Goal: Task Accomplishment & Management: Use online tool/utility

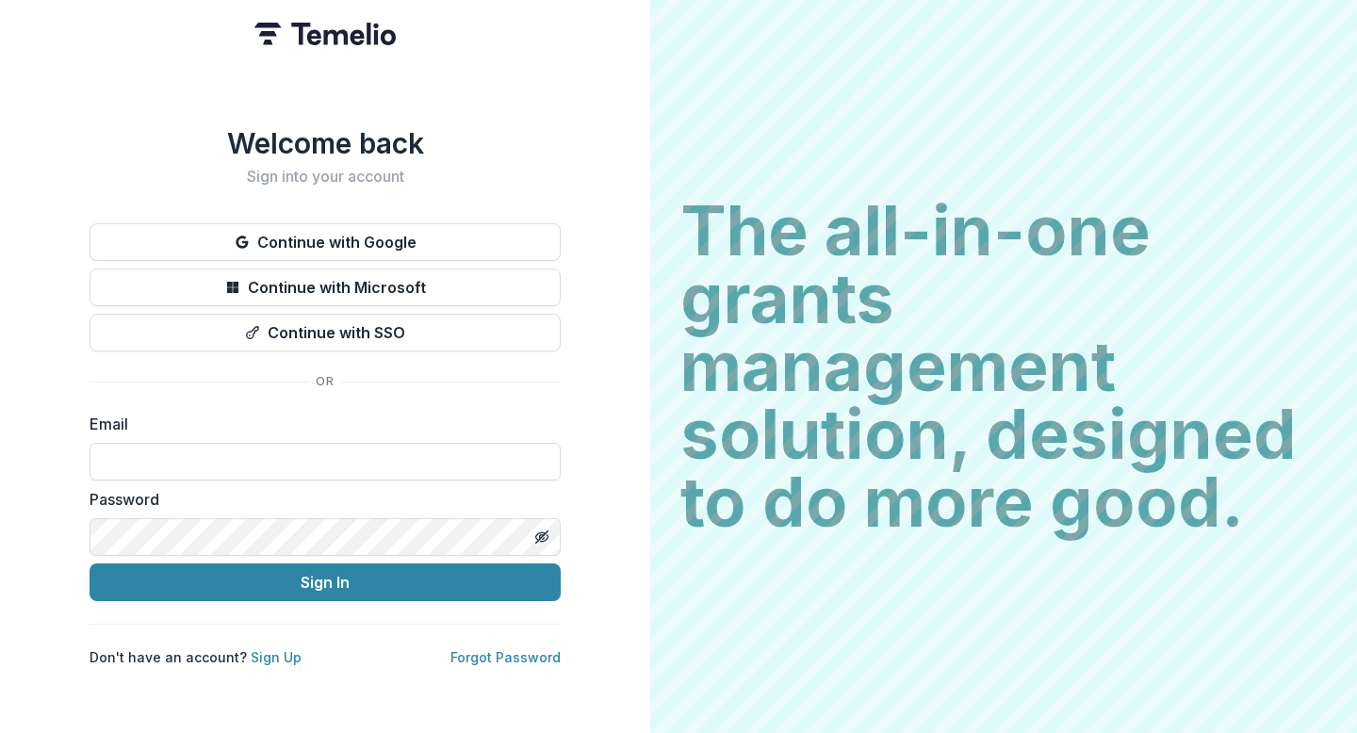
click at [299, 499] on label "Password" at bounding box center [320, 499] width 460 height 23
click at [299, 466] on input at bounding box center [325, 462] width 471 height 38
type input "**********"
click at [547, 522] on button "Toggle password visibility" at bounding box center [542, 537] width 30 height 30
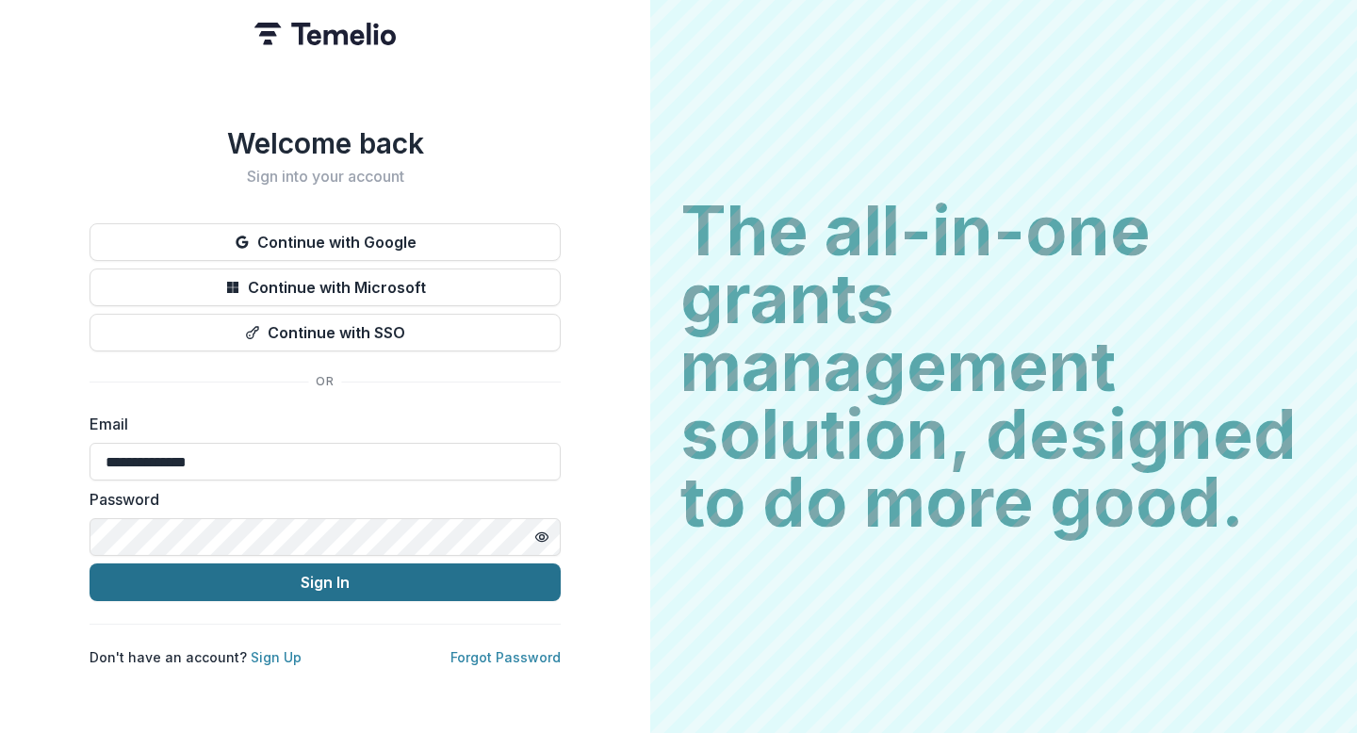
click at [345, 564] on button "Sign In" at bounding box center [325, 583] width 471 height 38
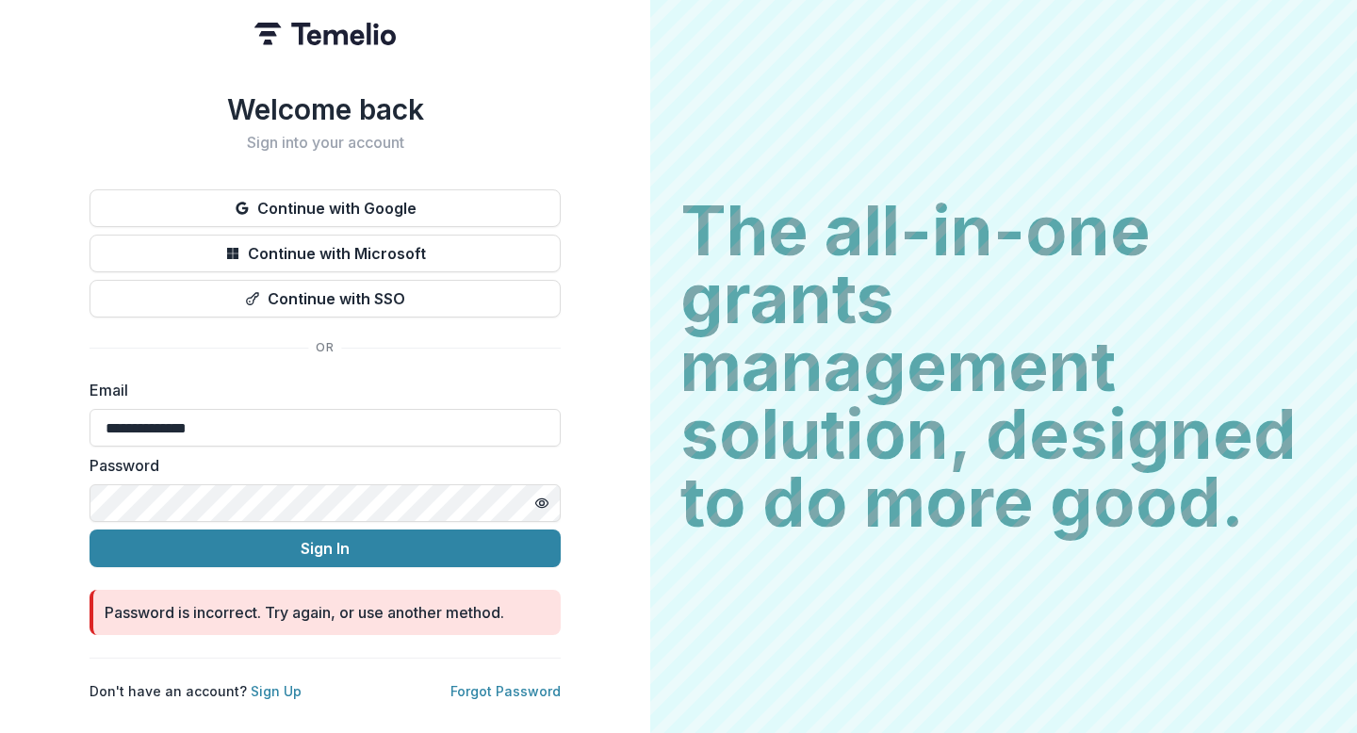
click at [345, 542] on form "**********" at bounding box center [325, 507] width 471 height 256
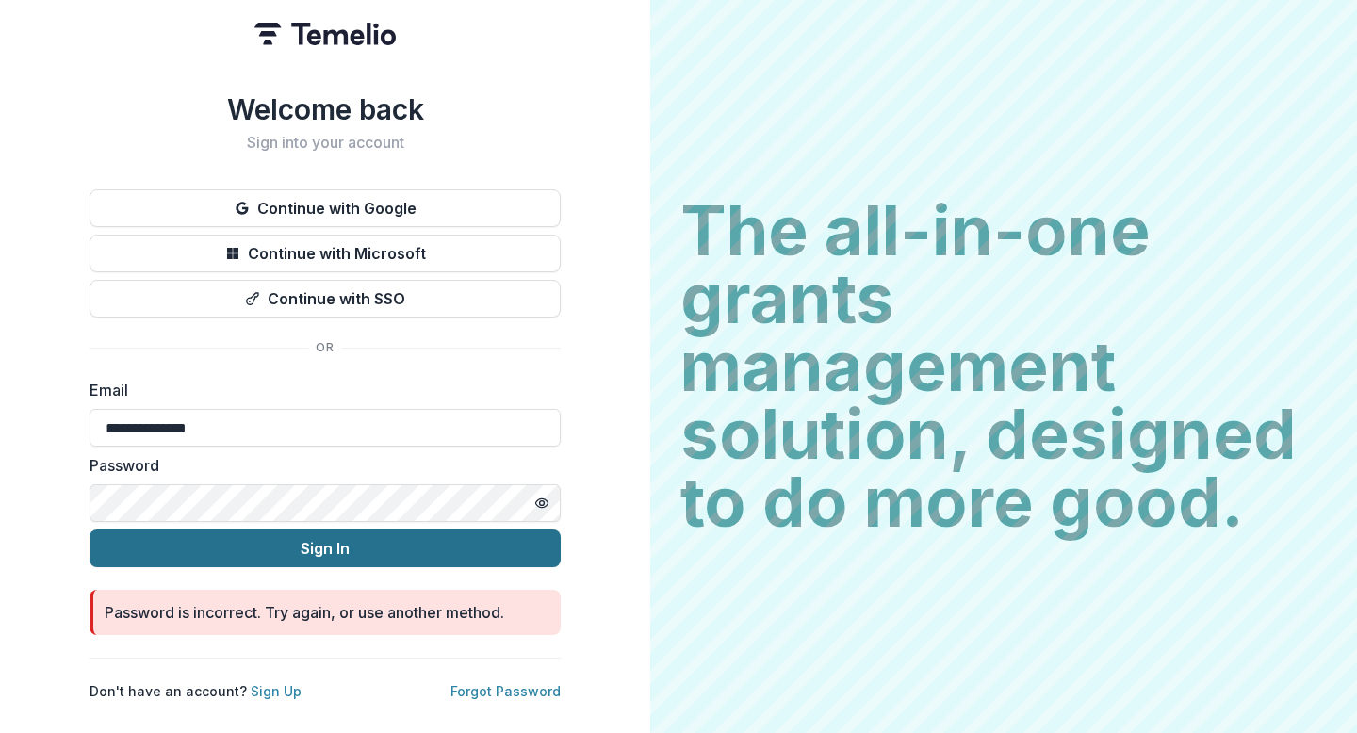
click at [188, 538] on button "Sign In" at bounding box center [325, 549] width 471 height 38
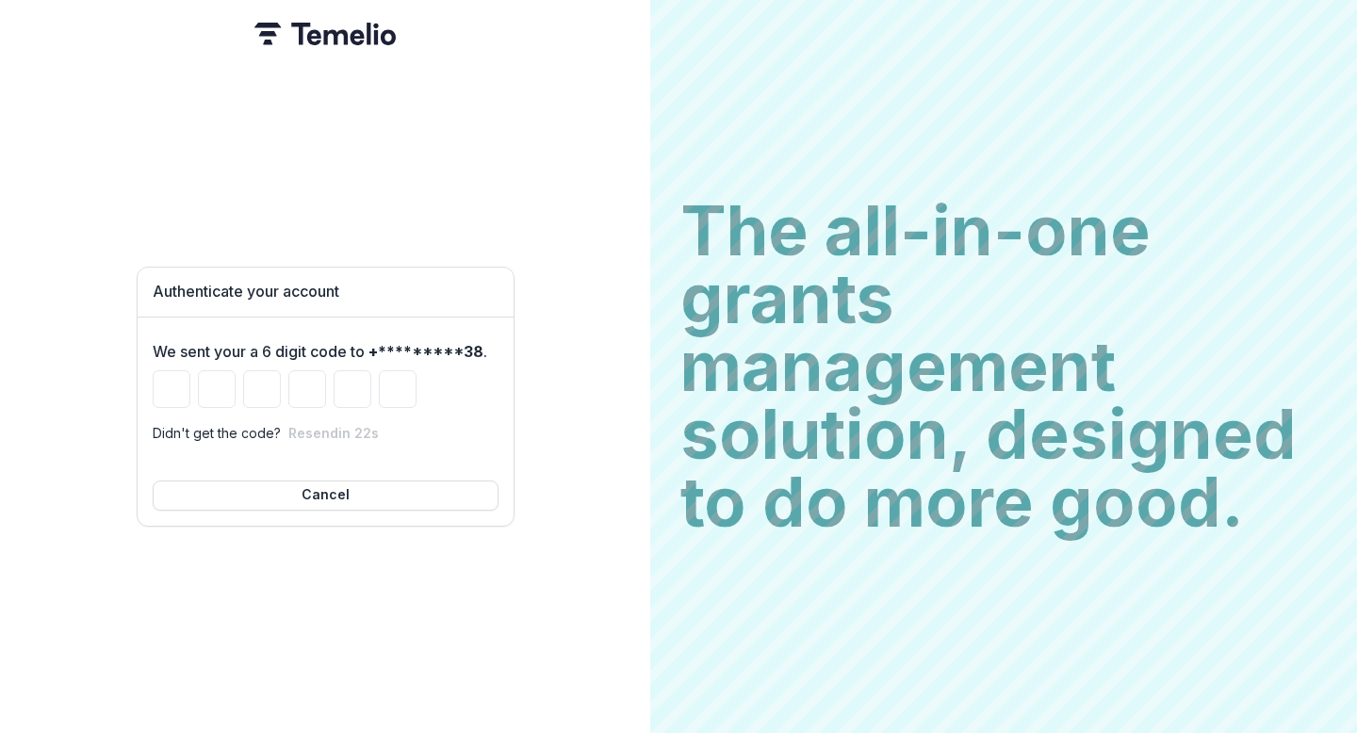
type input "*"
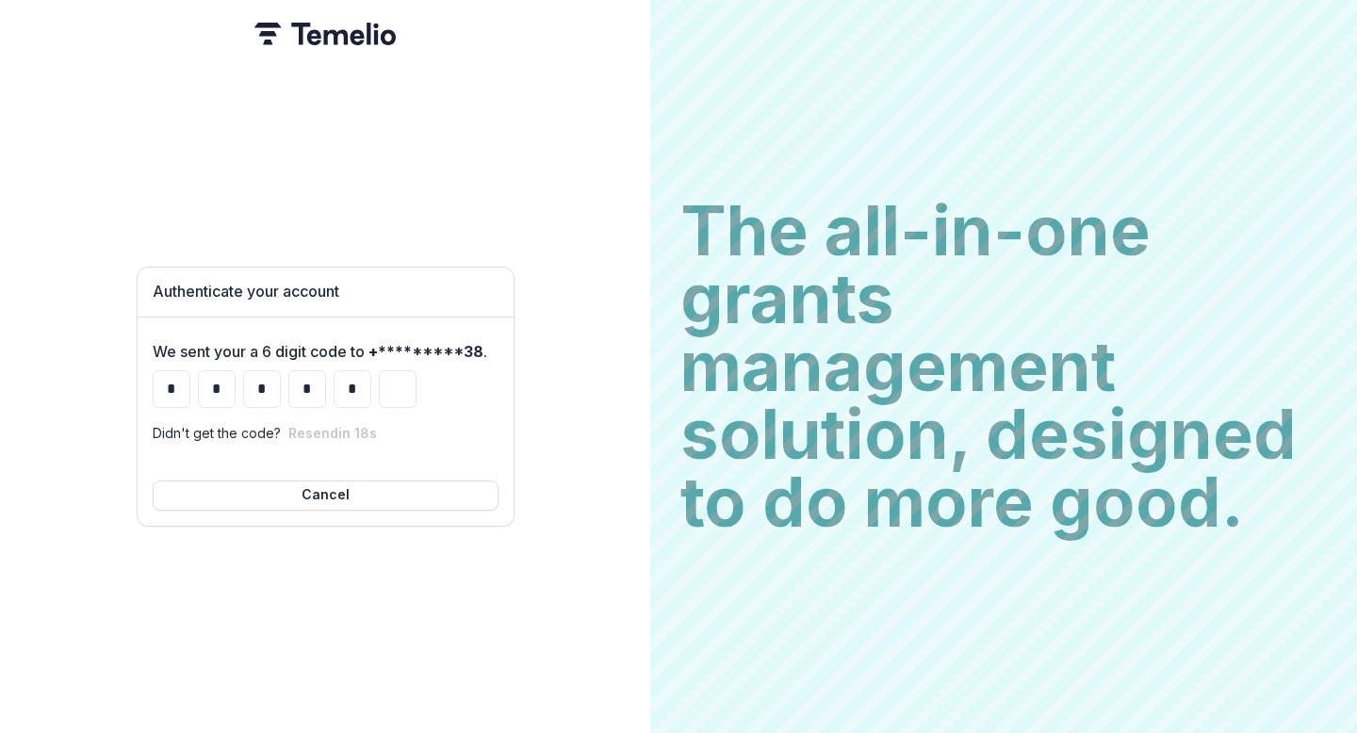
type input "*"
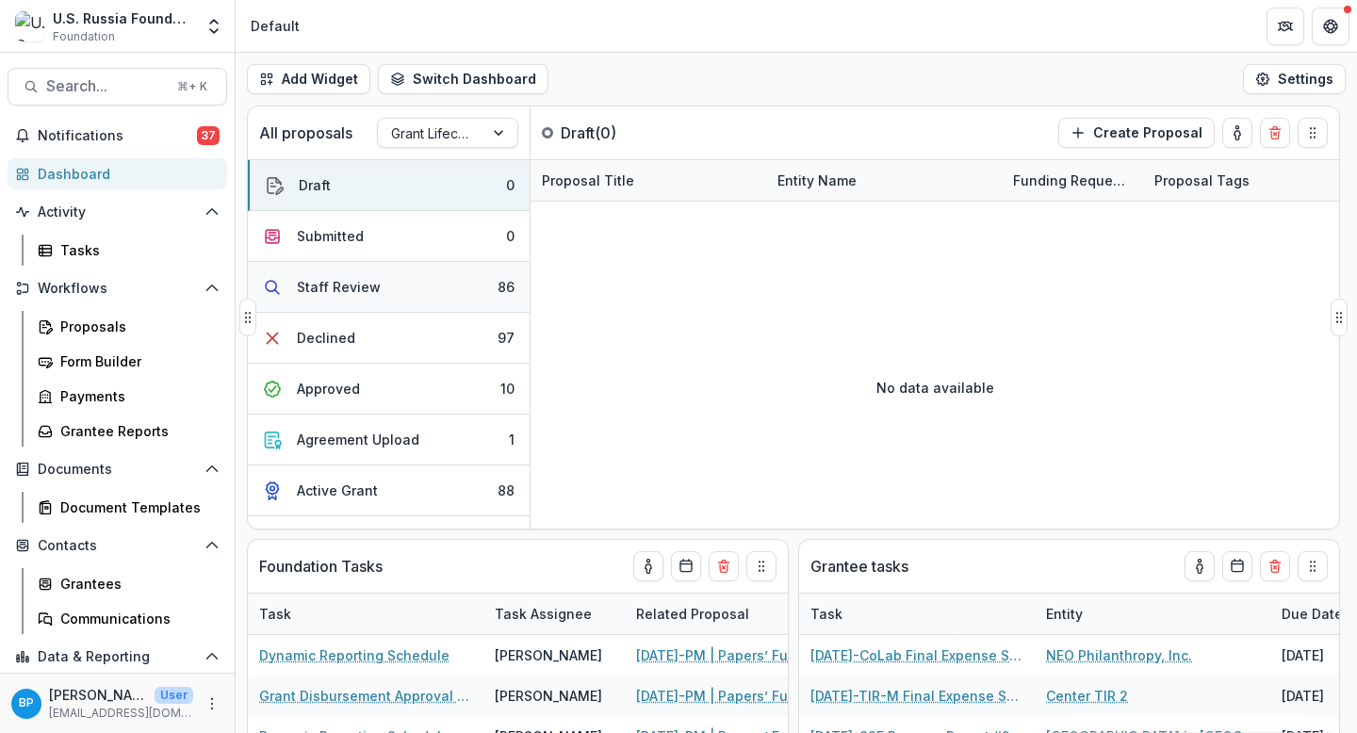
click at [359, 295] on div "Staff Review" at bounding box center [339, 287] width 84 height 20
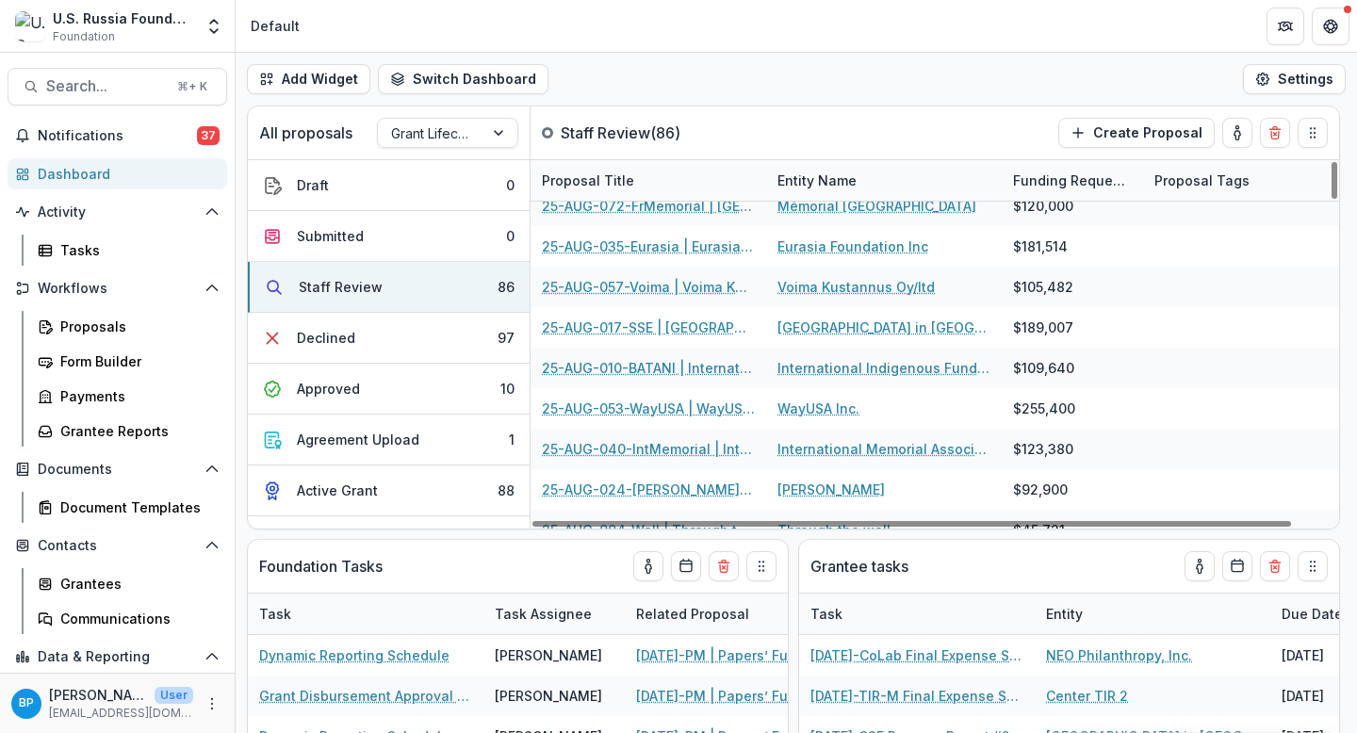
scroll to position [1504, 0]
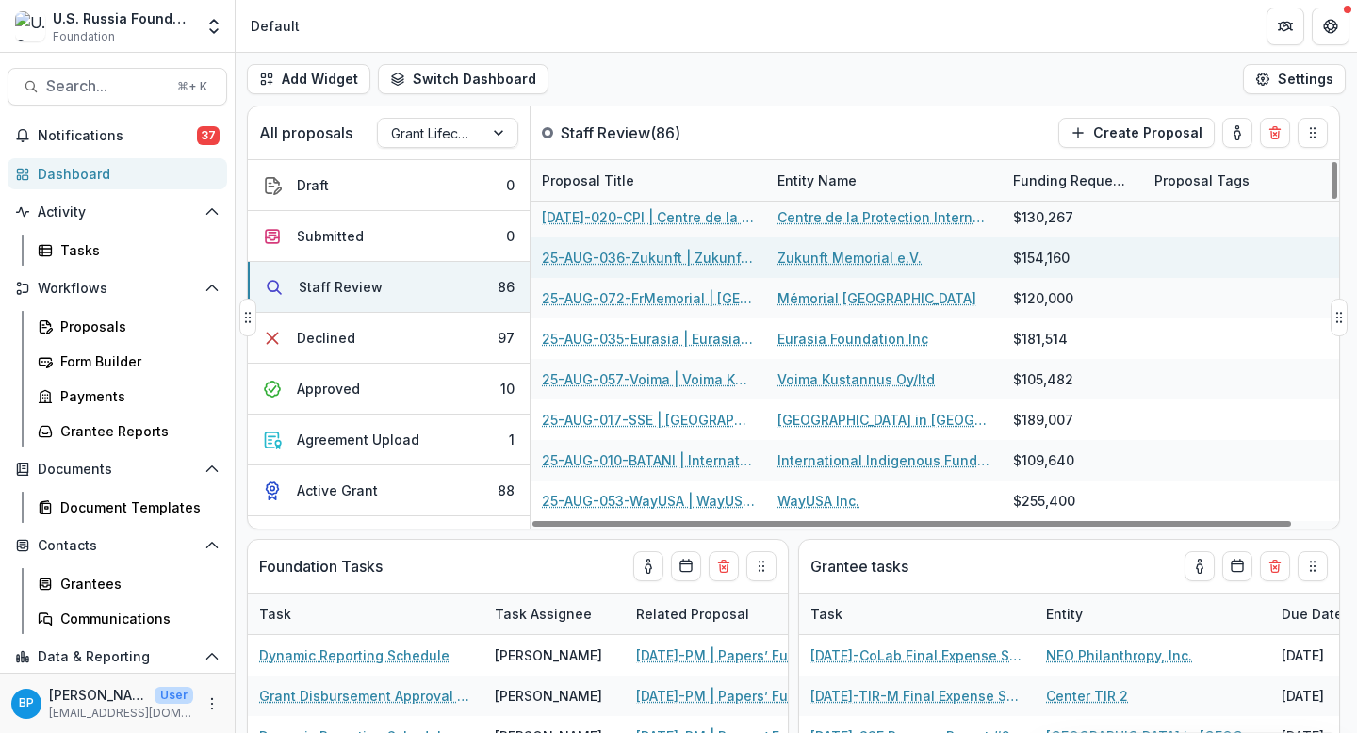
click at [658, 258] on link "25-AUG-036-Zukunft | Zukunft Memorial e.V. - 2025 - Grant Proposal Application …" at bounding box center [648, 258] width 213 height 20
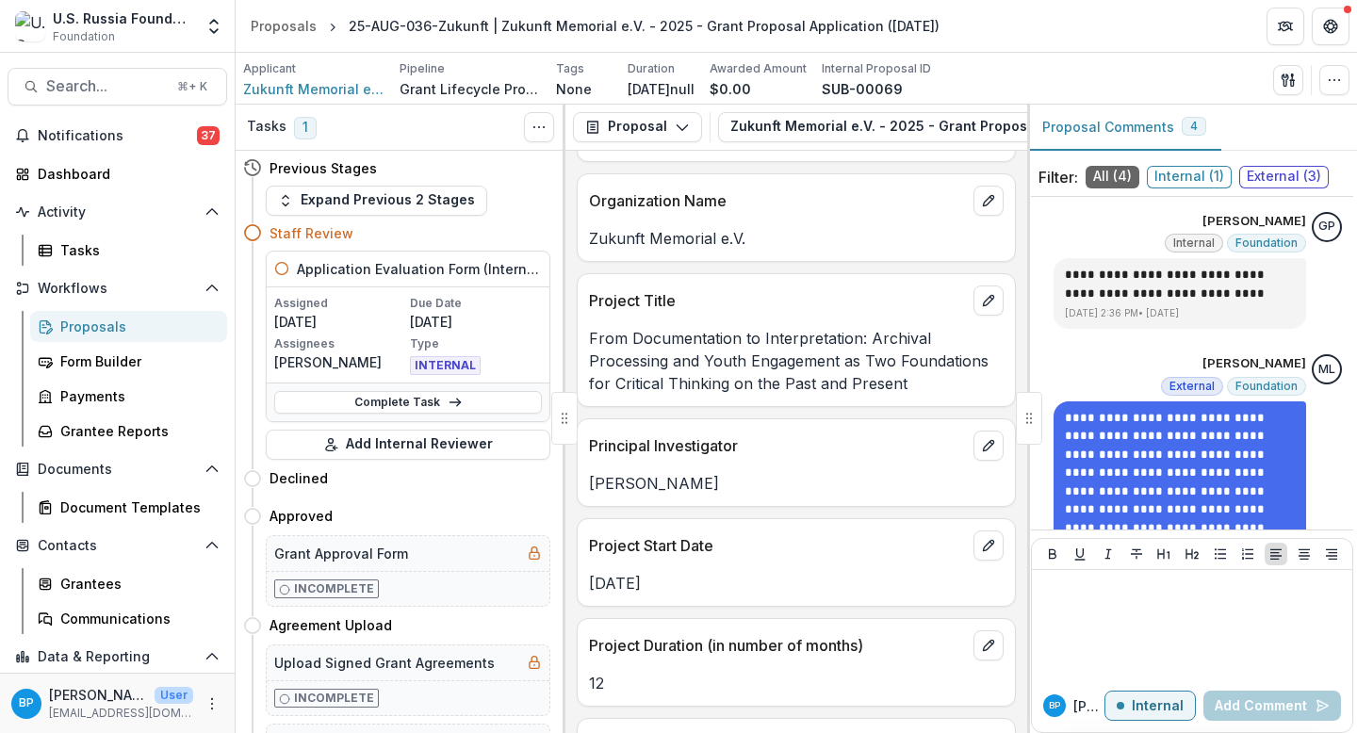
scroll to position [1302, 0]
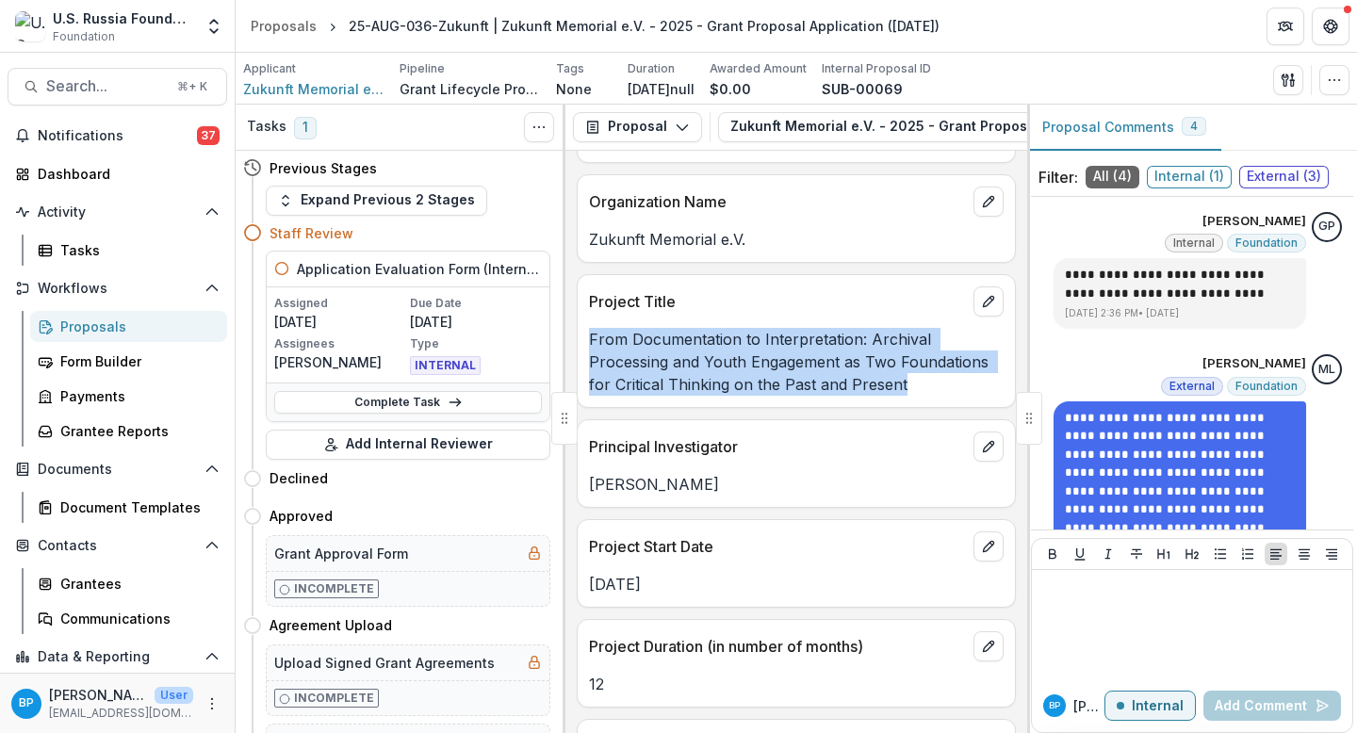
drag, startPoint x: 931, startPoint y: 407, endPoint x: 581, endPoint y: 337, distance: 356.5
click at [581, 337] on div "Project Title From Documentation to Interpretation: Archival Processing and You…" at bounding box center [796, 341] width 439 height 134
copy p "From Documentation to Interpretation: Archival Processing and Youth Engagement …"
